Goal: Information Seeking & Learning: Learn about a topic

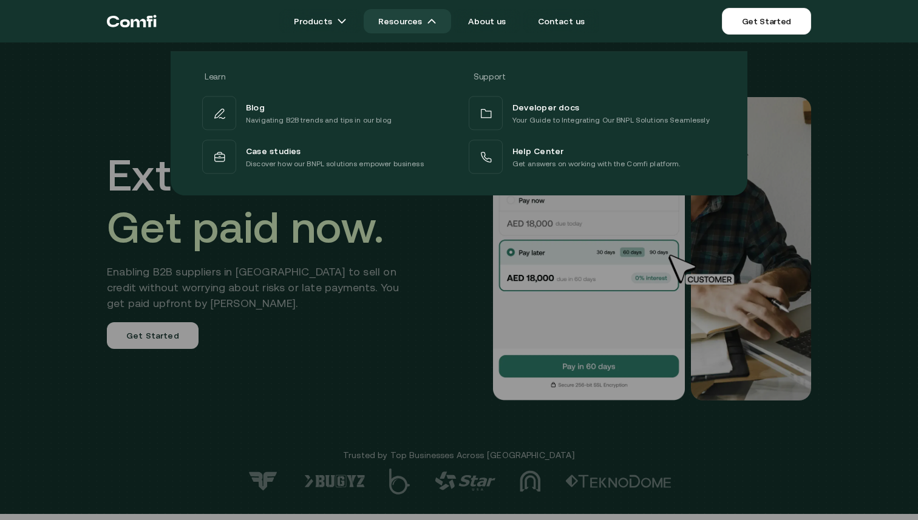
click at [439, 13] on link "Resources" at bounding box center [407, 21] width 87 height 24
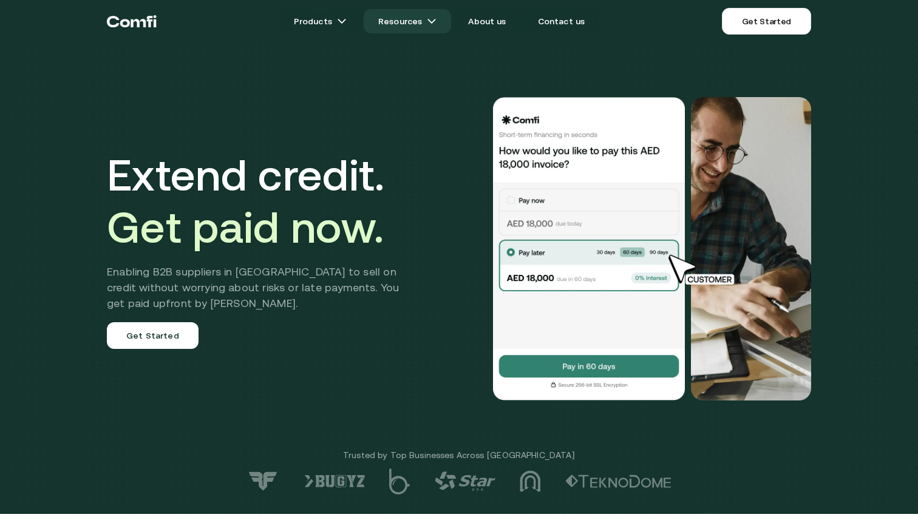
click at [439, 13] on link "Resources" at bounding box center [407, 21] width 87 height 24
click at [434, 21] on img at bounding box center [432, 21] width 10 height 10
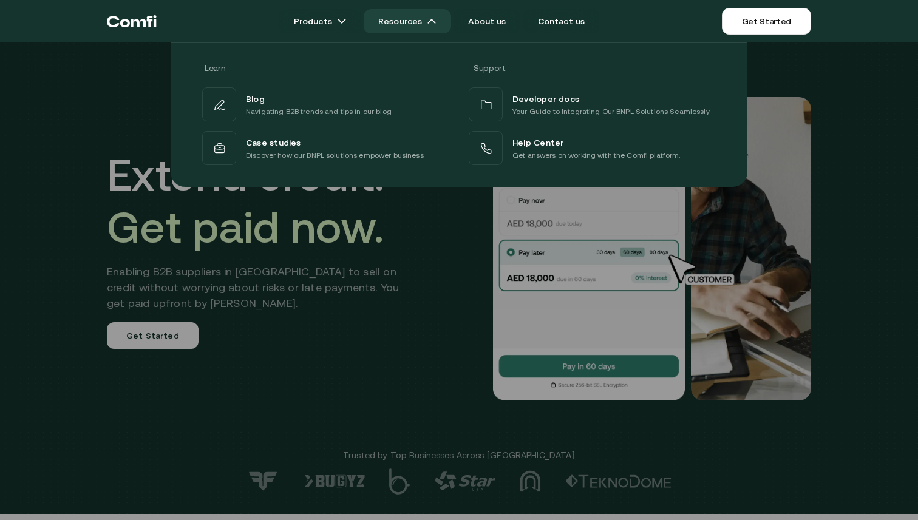
click at [410, 25] on link "Resources" at bounding box center [407, 21] width 87 height 24
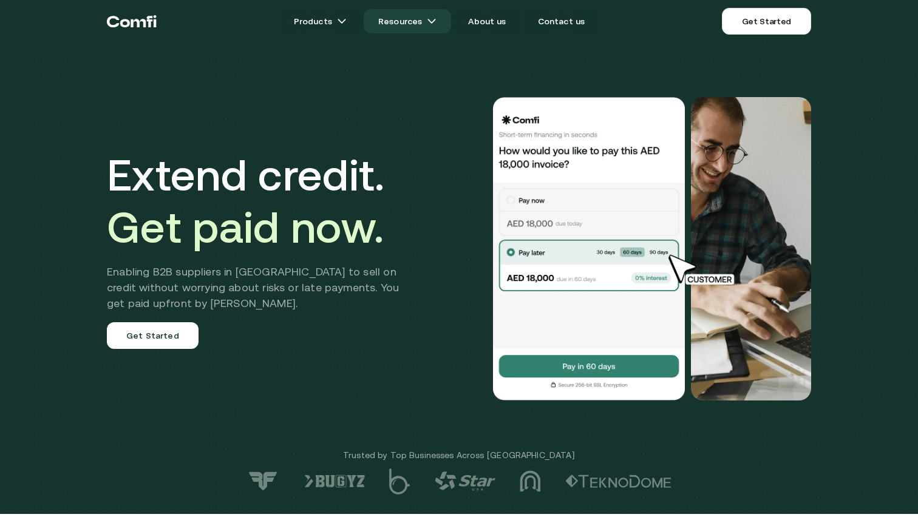
click at [410, 25] on link "Resources" at bounding box center [407, 21] width 87 height 24
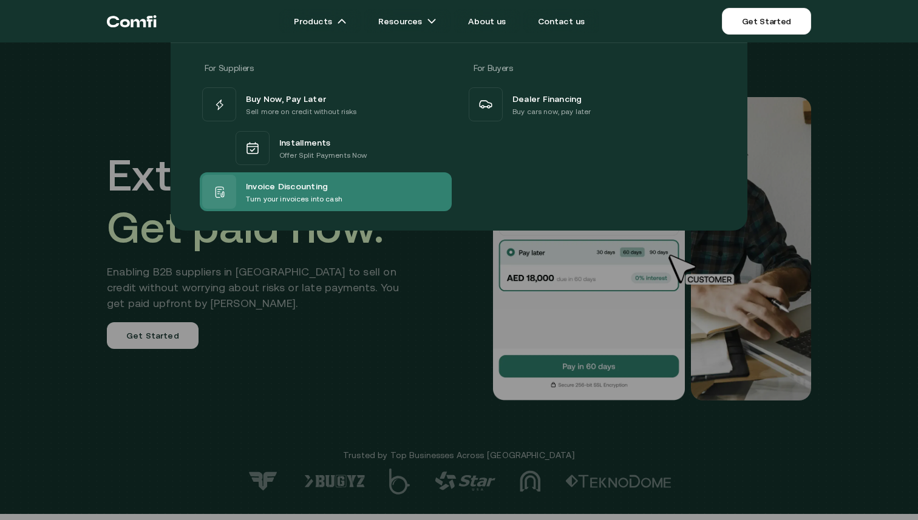
click at [326, 193] on p "Turn your invoices into cash" at bounding box center [294, 199] width 97 height 12
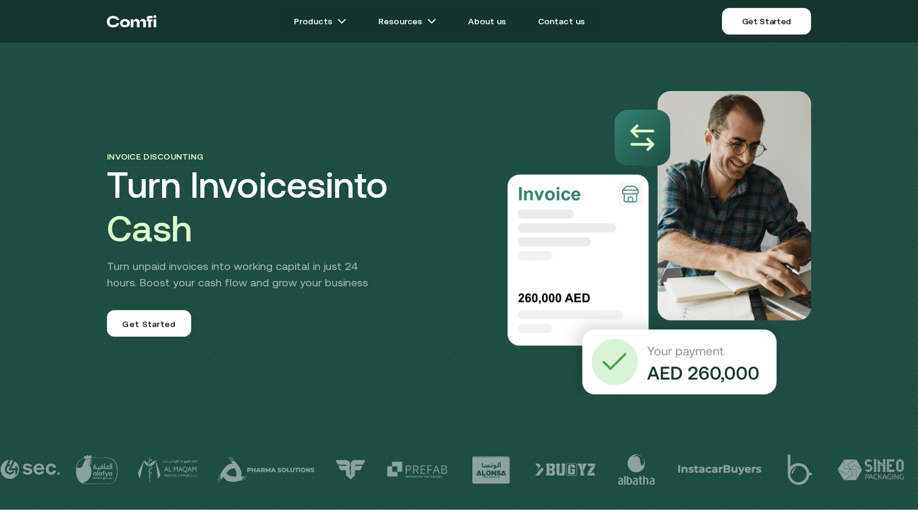
click at [515, 160] on img at bounding box center [659, 243] width 304 height 304
